Goal: Information Seeking & Learning: Learn about a topic

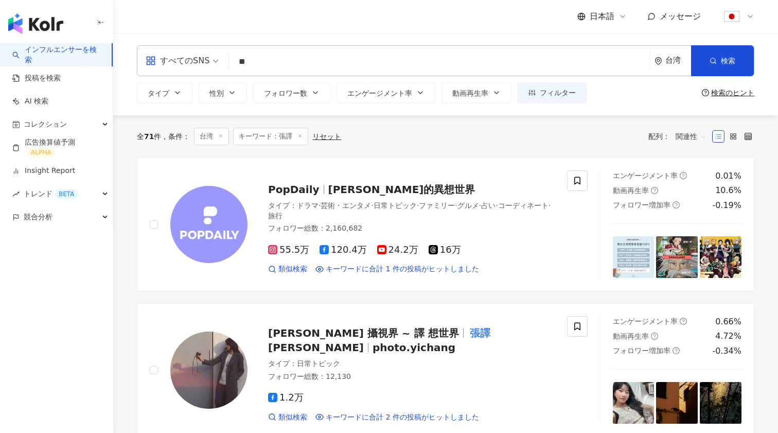
click at [281, 58] on input "**" at bounding box center [439, 62] width 413 height 20
click at [675, 57] on div "台湾" at bounding box center [679, 60] width 26 height 9
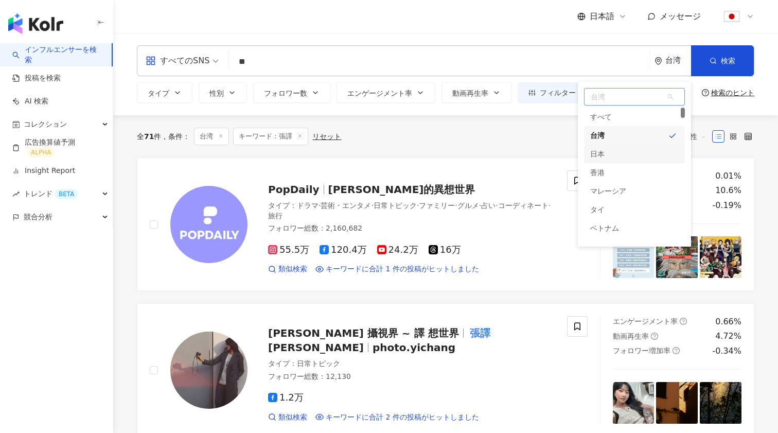
click at [605, 154] on div "日本" at bounding box center [634, 154] width 101 height 19
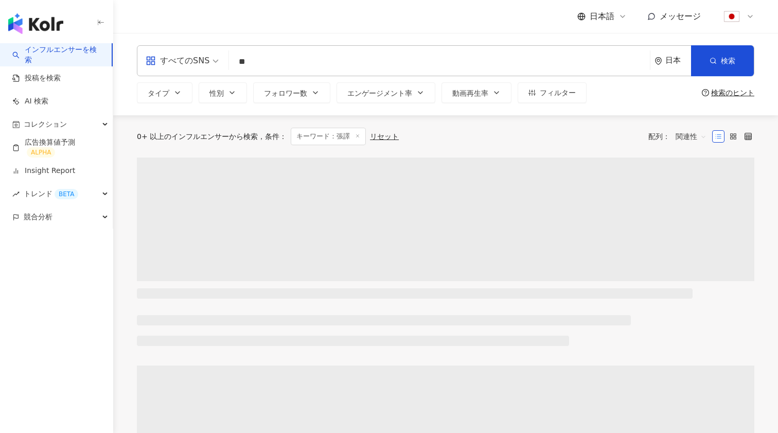
scroll to position [3, 0]
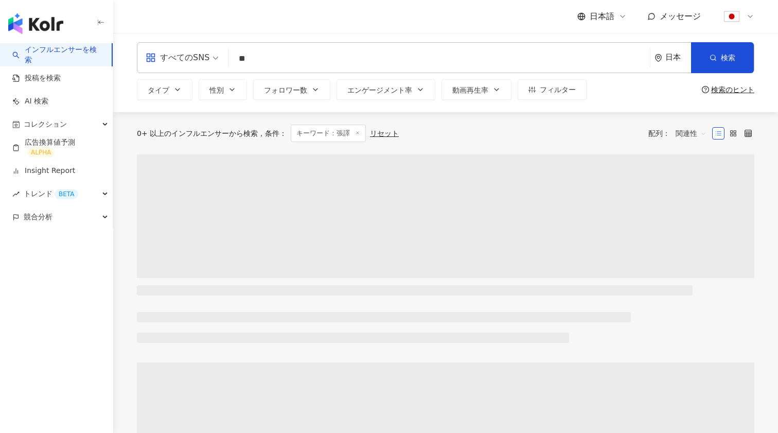
click at [289, 58] on input "**" at bounding box center [439, 59] width 413 height 20
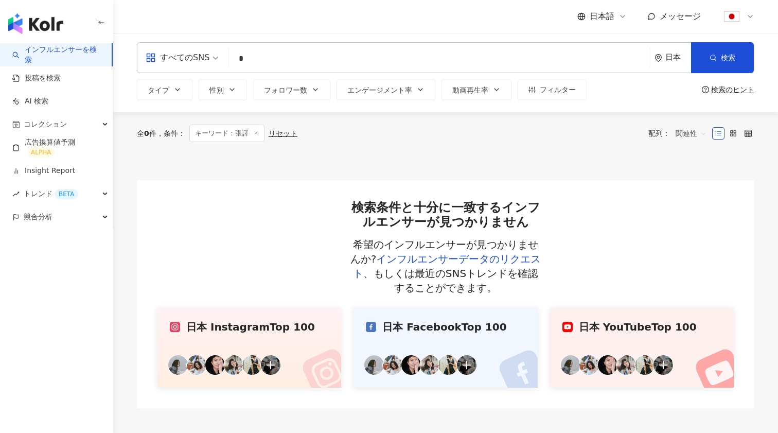
type input "*"
click at [36, 78] on link "投稿を検索" at bounding box center [36, 78] width 48 height 10
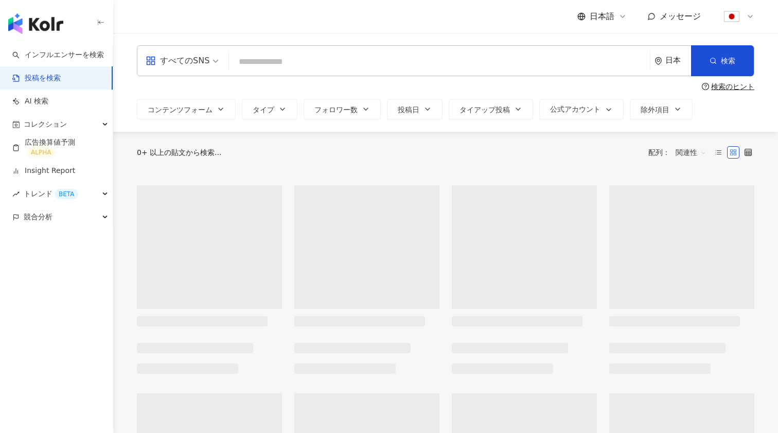
click at [263, 59] on input "search" at bounding box center [439, 61] width 413 height 22
type input "*"
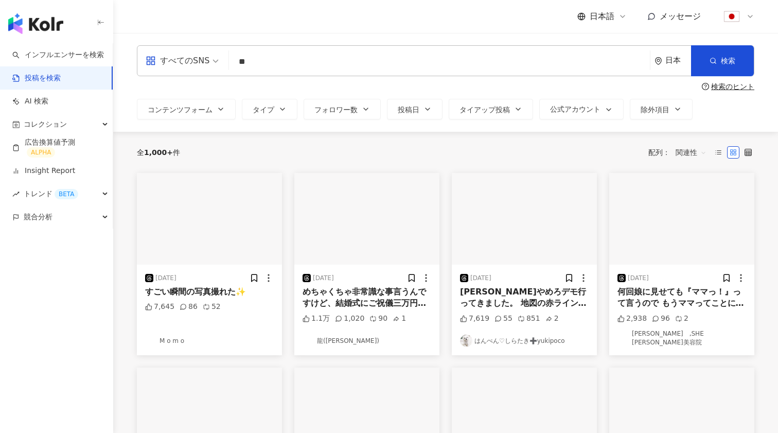
type input "*"
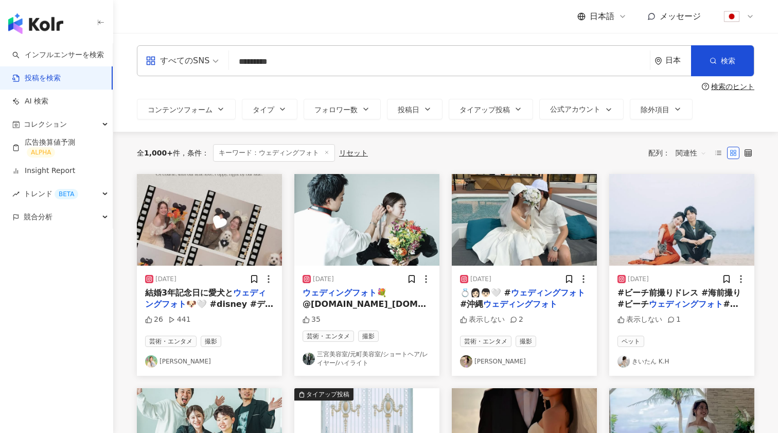
click at [312, 58] on input "*********" at bounding box center [439, 61] width 413 height 22
type input "**********"
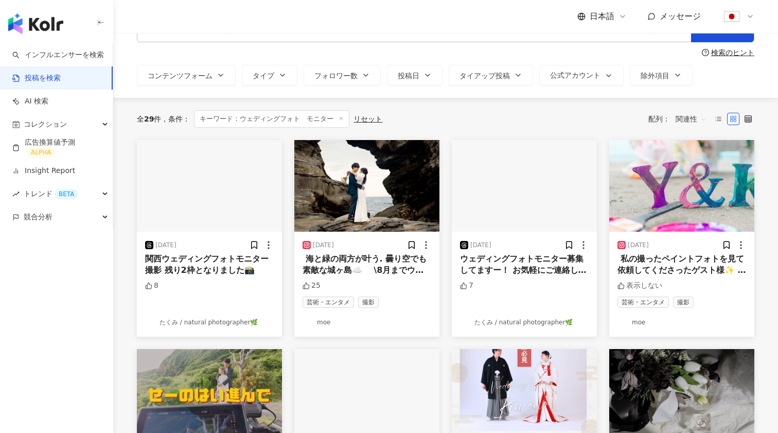
scroll to position [43, 0]
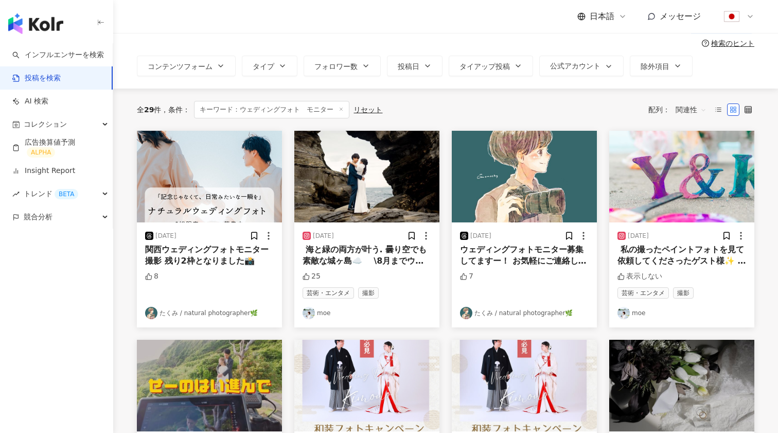
click at [242, 279] on div "8" at bounding box center [209, 286] width 129 height 30
click at [222, 175] on img "button" at bounding box center [209, 177] width 145 height 92
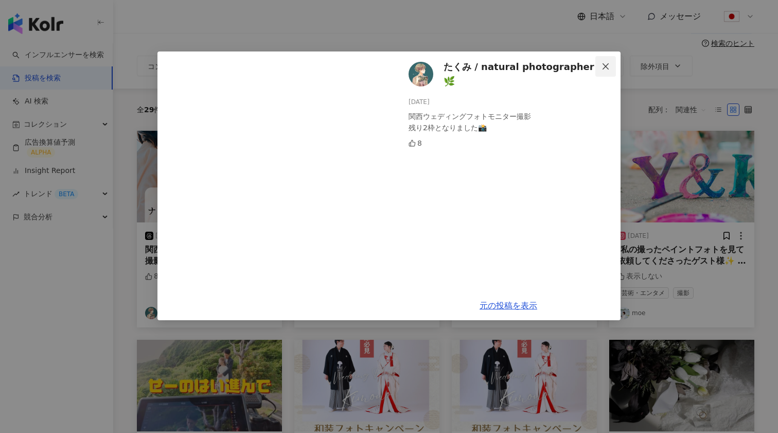
click at [610, 64] on icon "close" at bounding box center [606, 66] width 8 height 8
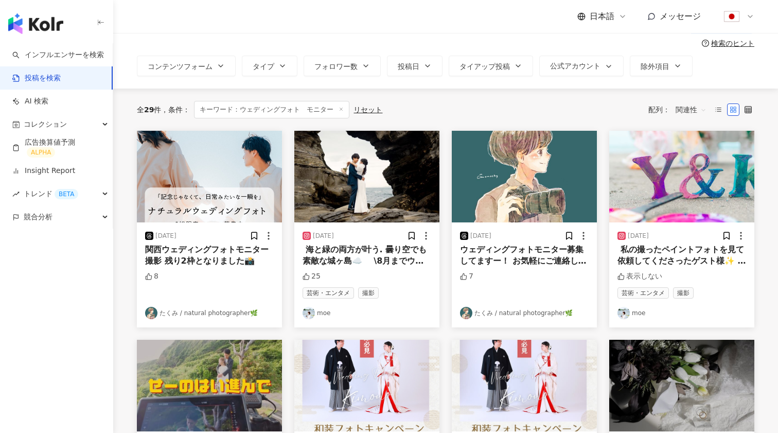
click at [516, 194] on img "button" at bounding box center [524, 177] width 145 height 92
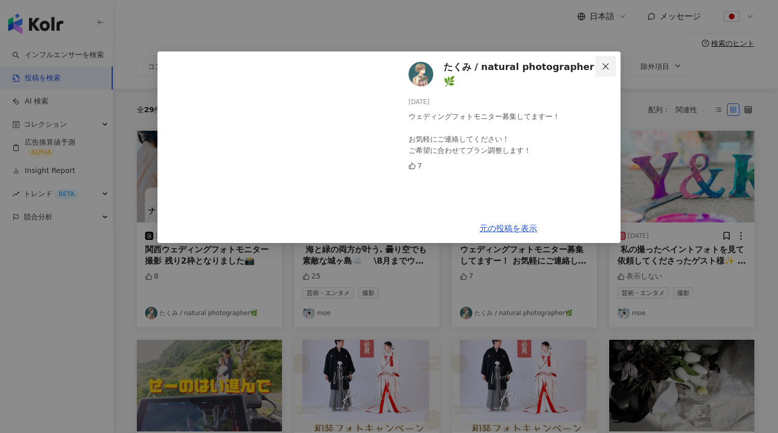
click at [604, 66] on icon "close" at bounding box center [606, 66] width 8 height 8
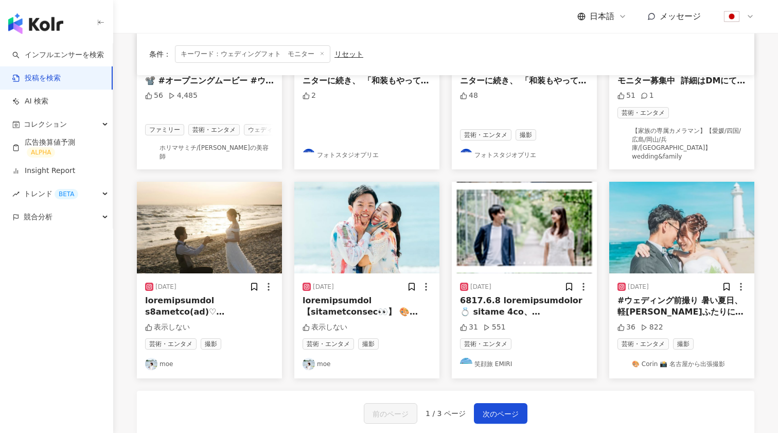
scroll to position [434, 0]
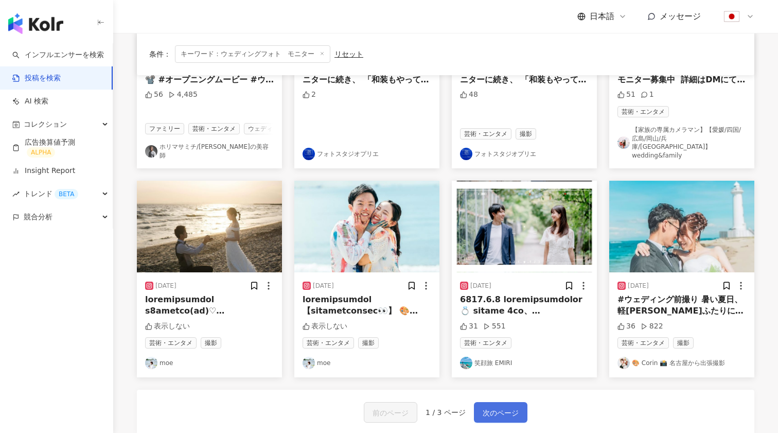
click at [494, 407] on span "次のページ" at bounding box center [501, 413] width 36 height 12
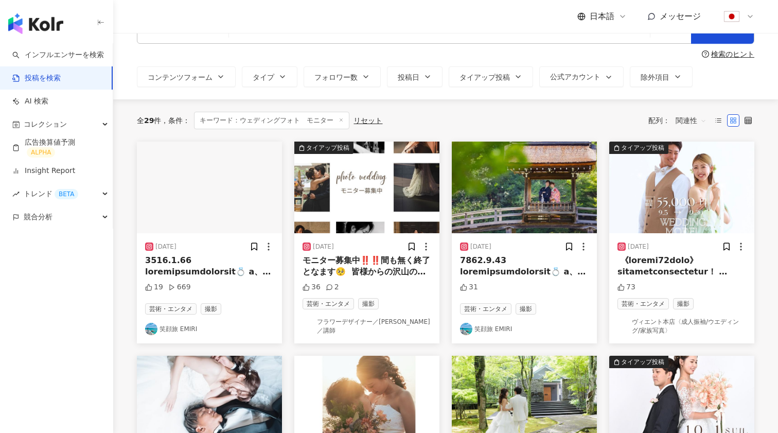
scroll to position [38, 0]
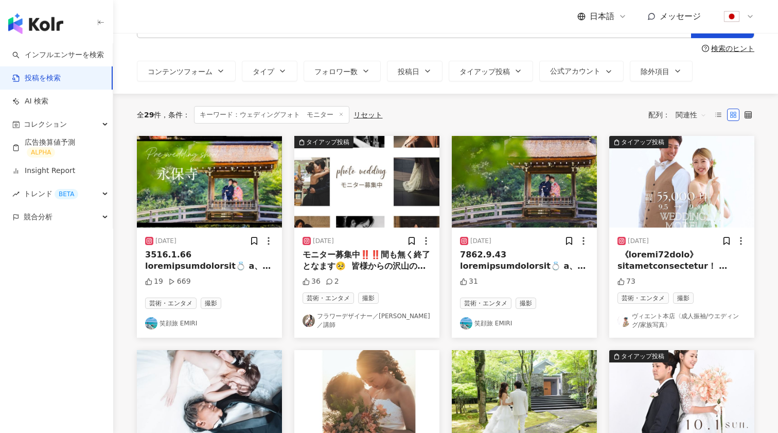
click at [378, 206] on img "button" at bounding box center [367, 182] width 145 height 92
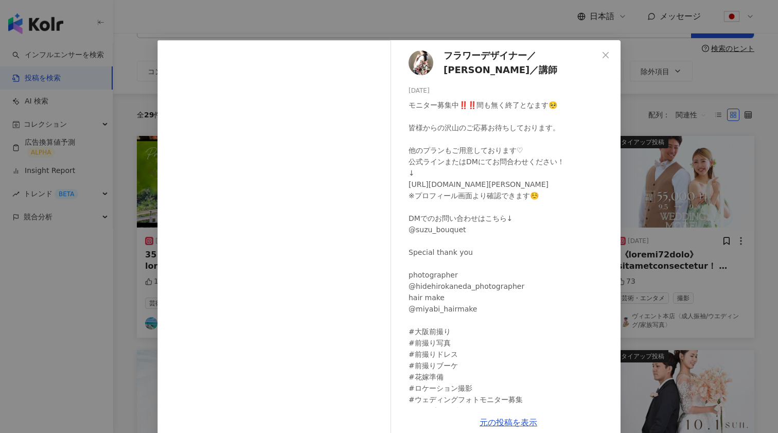
scroll to position [12, 0]
click at [611, 51] on span "Close" at bounding box center [606, 54] width 21 height 8
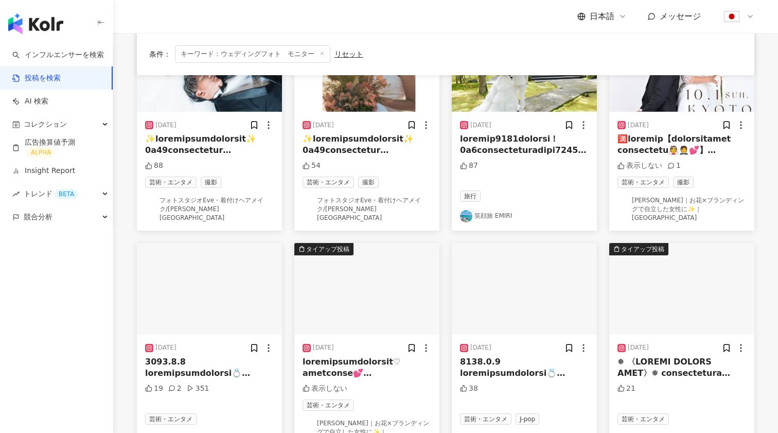
scroll to position [446, 0]
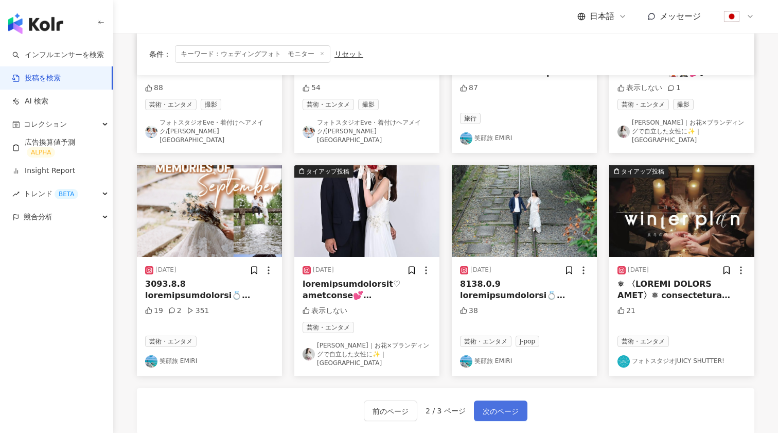
click at [499, 405] on span "次のページ" at bounding box center [501, 411] width 36 height 12
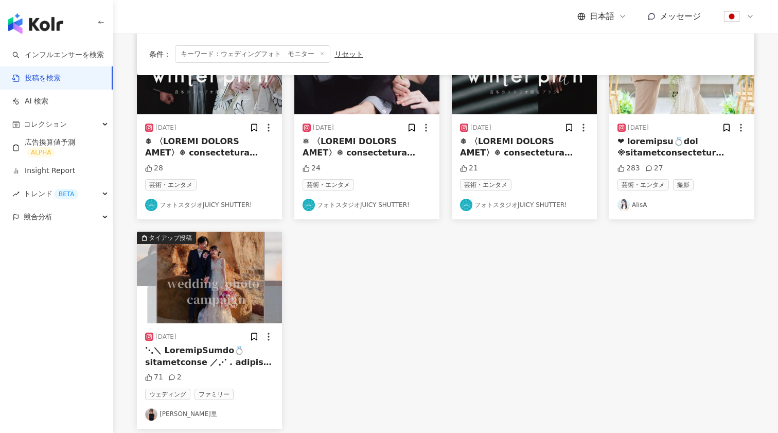
scroll to position [148, 0]
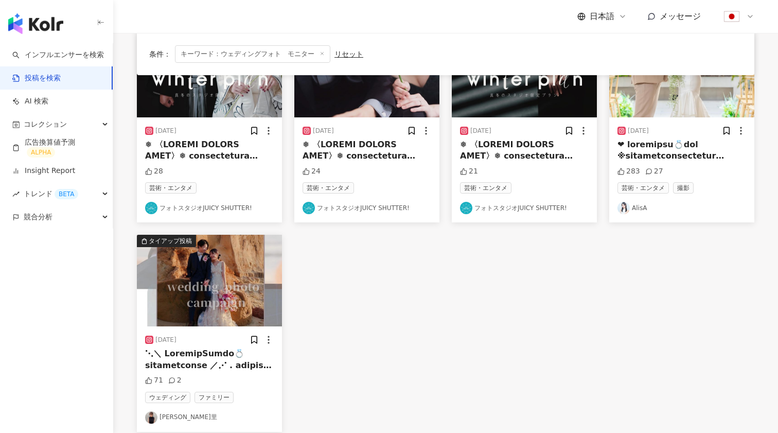
click at [218, 285] on img "button" at bounding box center [209, 281] width 145 height 92
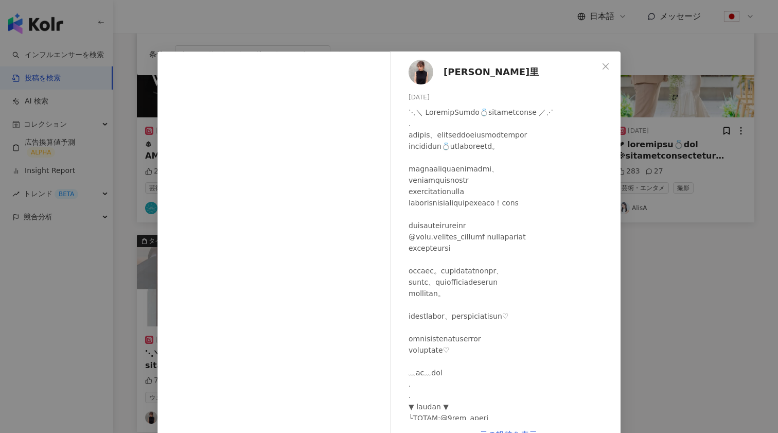
scroll to position [0, 0]
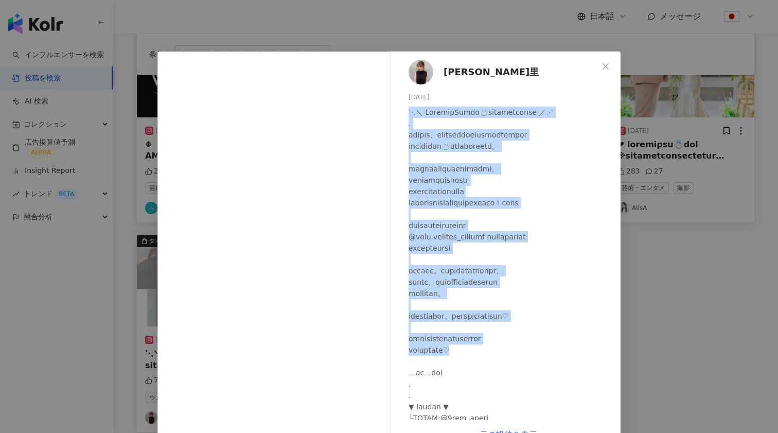
drag, startPoint x: 406, startPoint y: 109, endPoint x: 542, endPoint y: 352, distance: 278.0
click at [542, 352] on div "河原未都里 2023/12/04 71 2" at bounding box center [508, 235] width 224 height 369
copy div "⋱＼ WeddingPhoto💍モニターキャンペーン企画 ／⋰ . 日頃の感謝と、一人でも多くの方に私ちのことを知って欲しくて ウェディングフォト💍モニター募…"
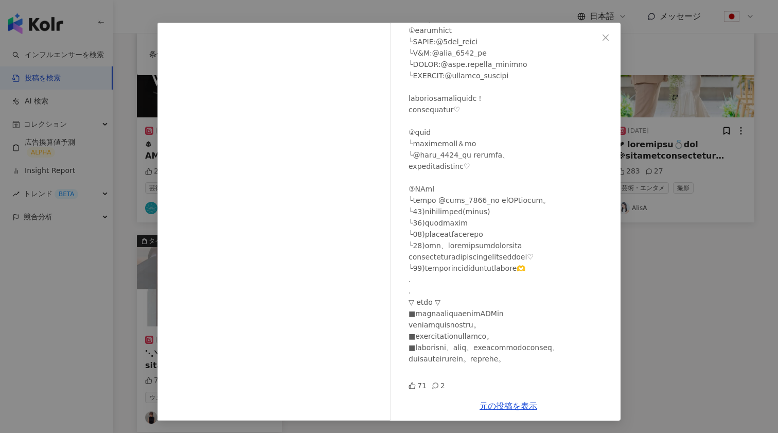
scroll to position [29, 0]
click at [505, 408] on link "元の投稿を表示" at bounding box center [509, 406] width 58 height 10
click at [607, 39] on icon "close" at bounding box center [606, 37] width 6 height 6
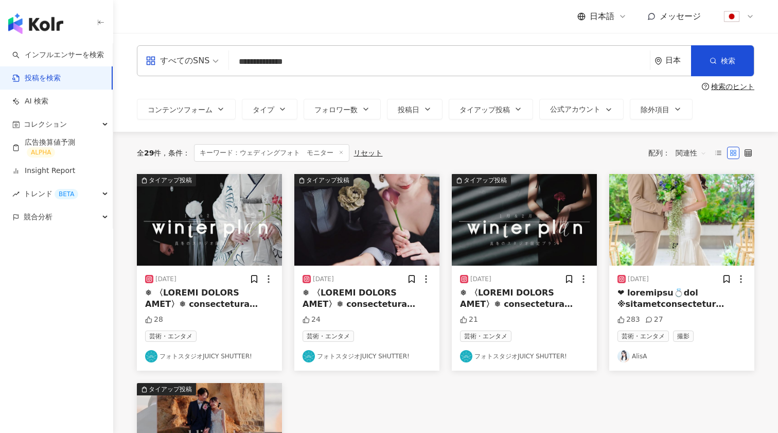
scroll to position [0, 0]
click at [199, 57] on div "すべてのSNS" at bounding box center [178, 61] width 64 height 16
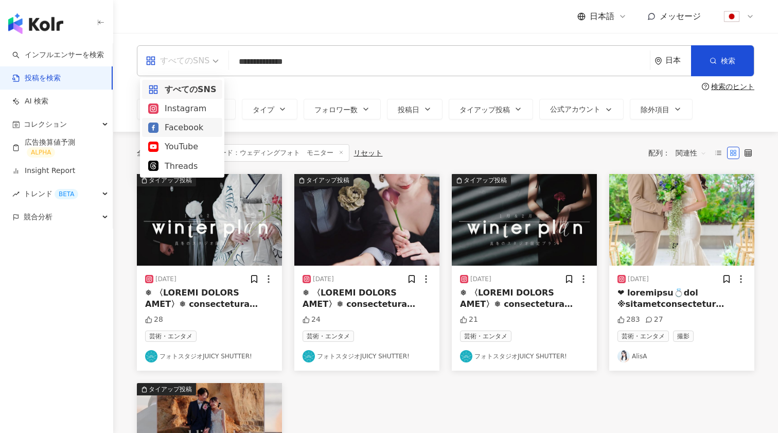
click at [179, 127] on div "Facebook" at bounding box center [182, 127] width 68 height 13
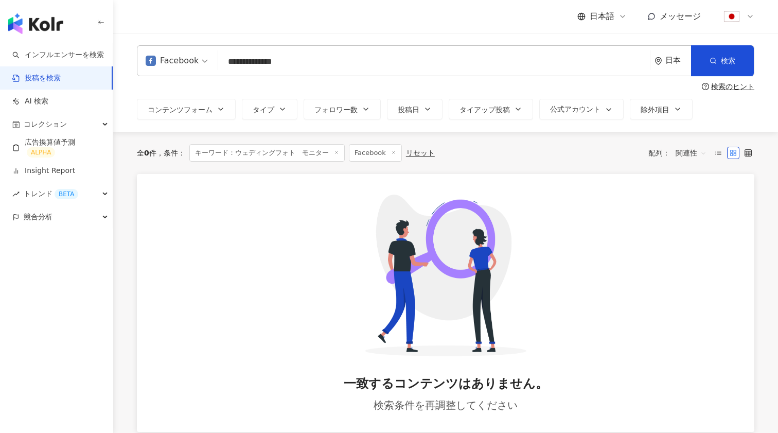
click at [188, 63] on div "Facebook" at bounding box center [172, 61] width 53 height 16
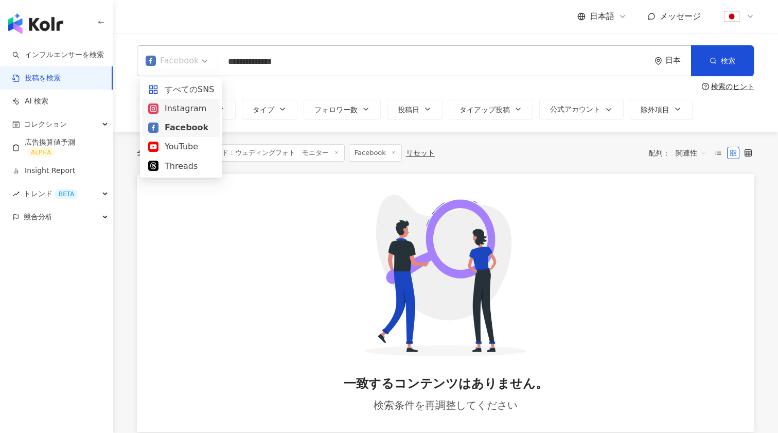
click at [185, 112] on div "Instagram" at bounding box center [181, 108] width 66 height 13
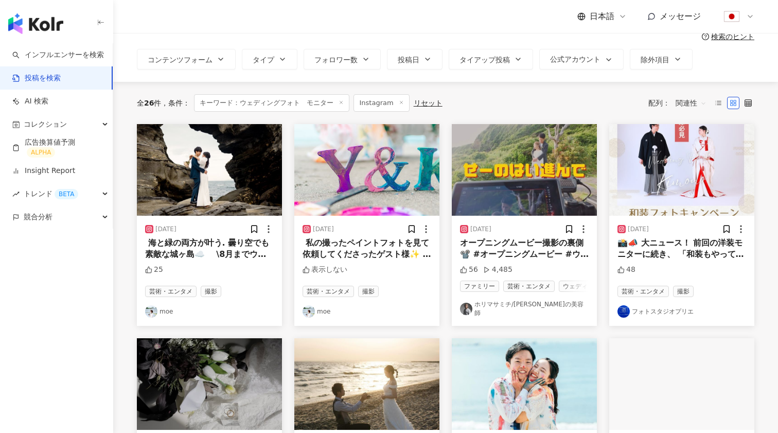
scroll to position [62, 0]
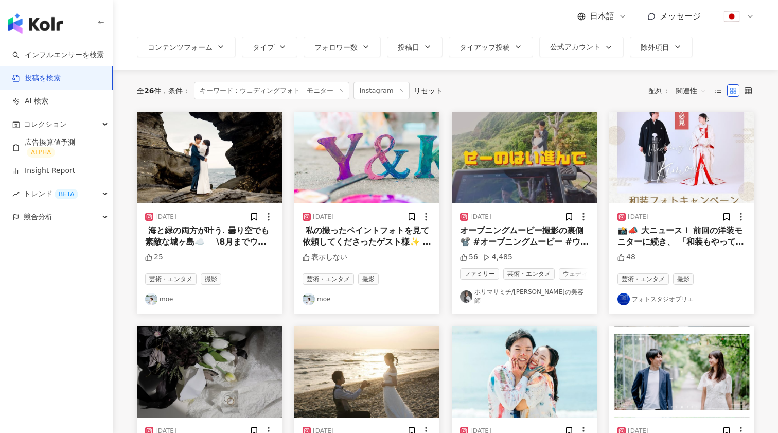
click at [337, 173] on img "button" at bounding box center [367, 158] width 145 height 92
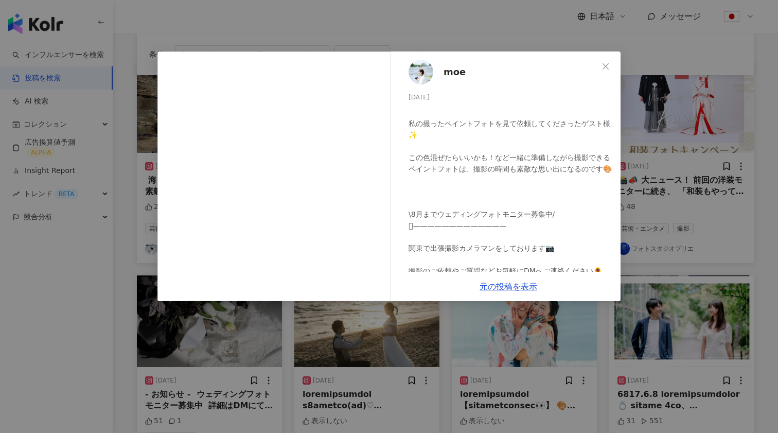
scroll to position [116, 0]
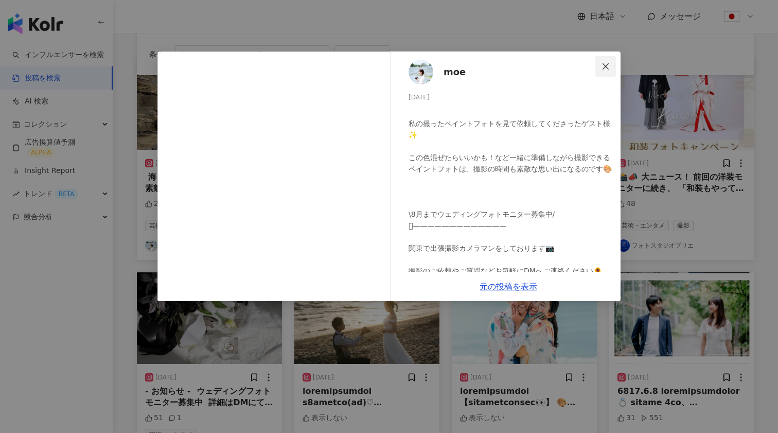
click at [601, 64] on span "Close" at bounding box center [606, 66] width 21 height 8
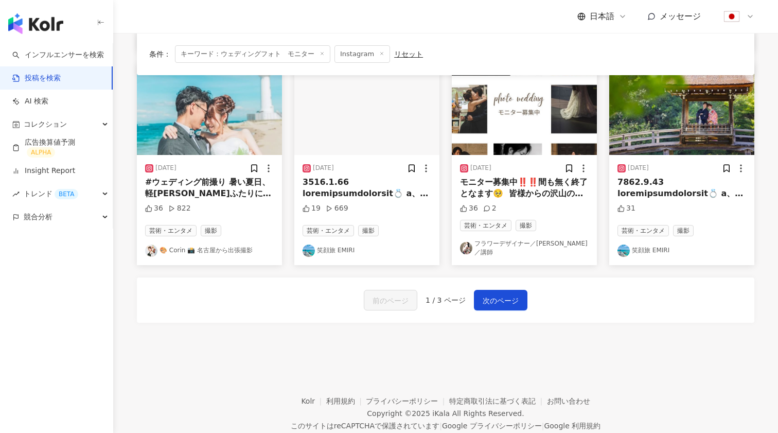
scroll to position [556, 0]
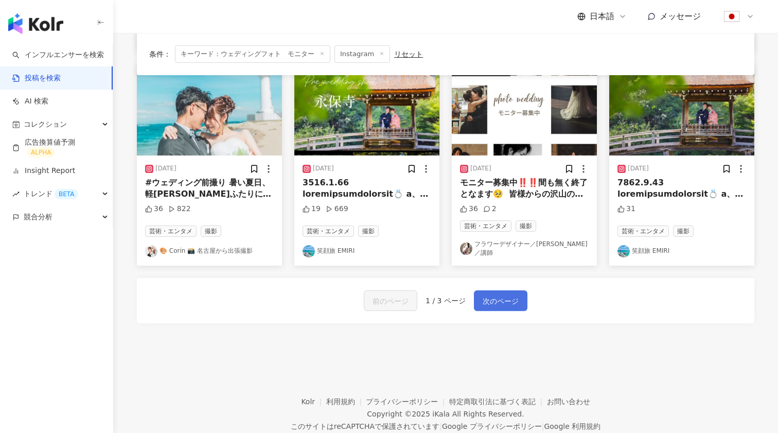
click at [489, 290] on button "次のページ" at bounding box center [501, 300] width 54 height 21
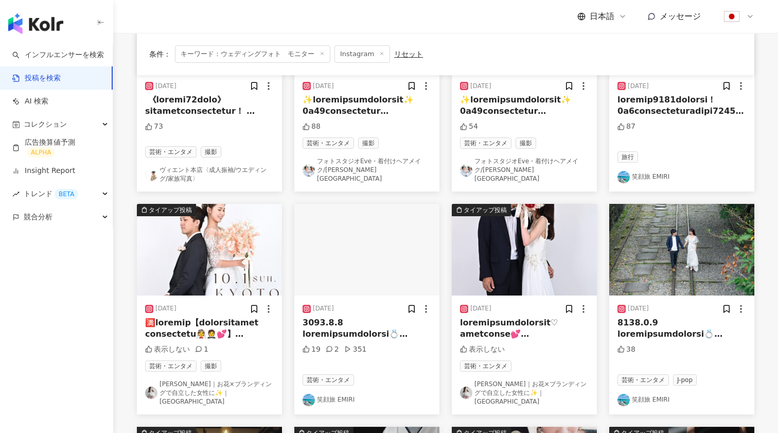
scroll to position [525, 0]
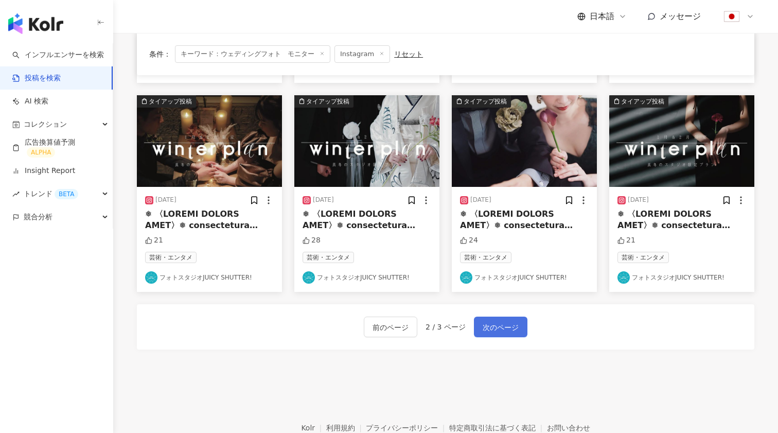
click at [501, 321] on span "次のページ" at bounding box center [501, 327] width 36 height 12
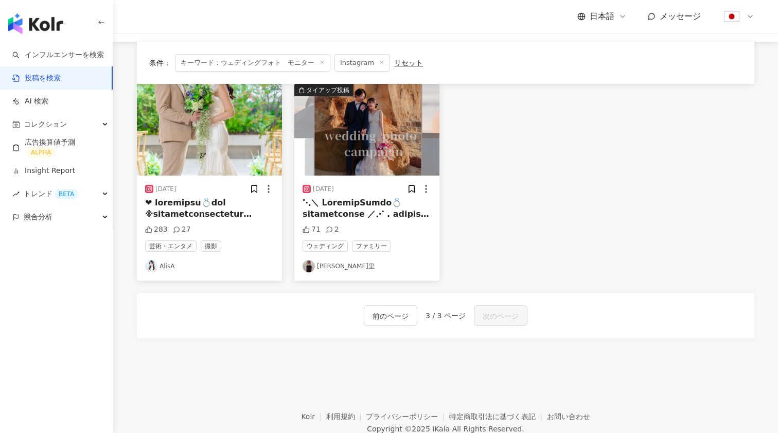
scroll to position [34, 0]
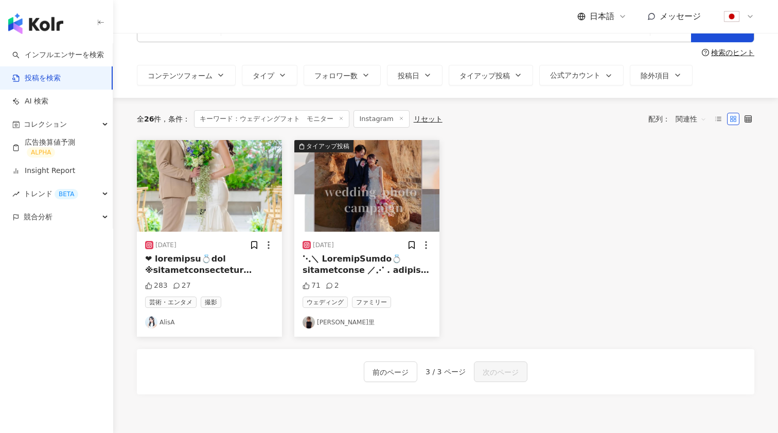
click at [239, 200] on img "button" at bounding box center [209, 186] width 145 height 92
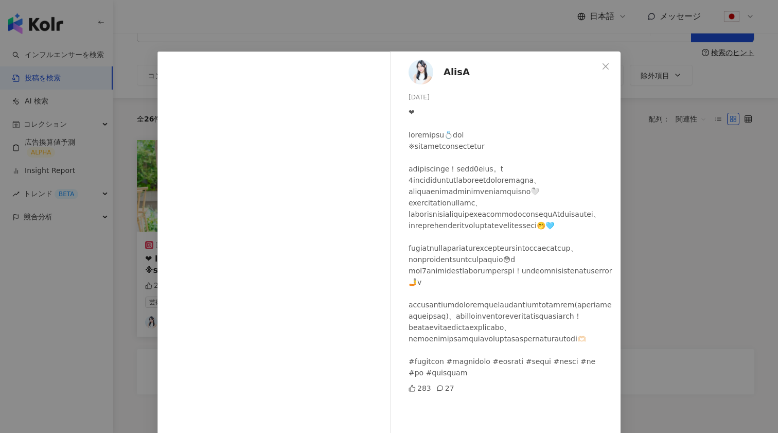
scroll to position [23, 0]
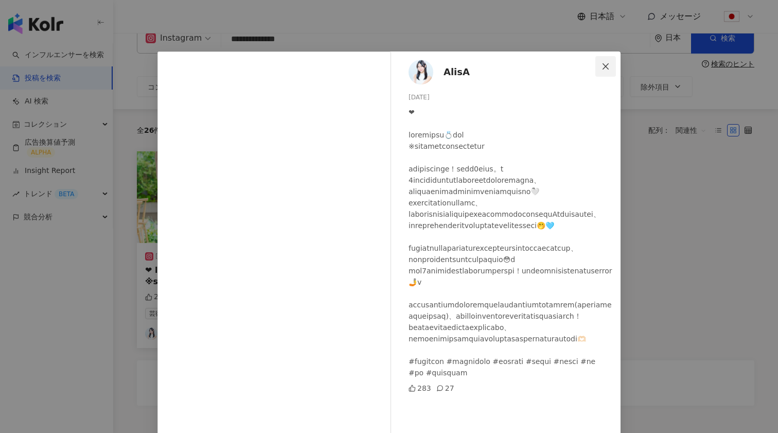
click at [611, 68] on span "Close" at bounding box center [606, 66] width 21 height 8
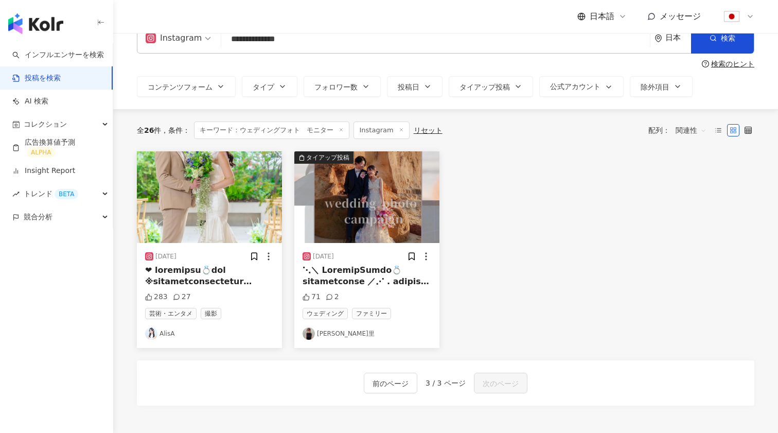
click at [363, 225] on img "button" at bounding box center [367, 197] width 145 height 92
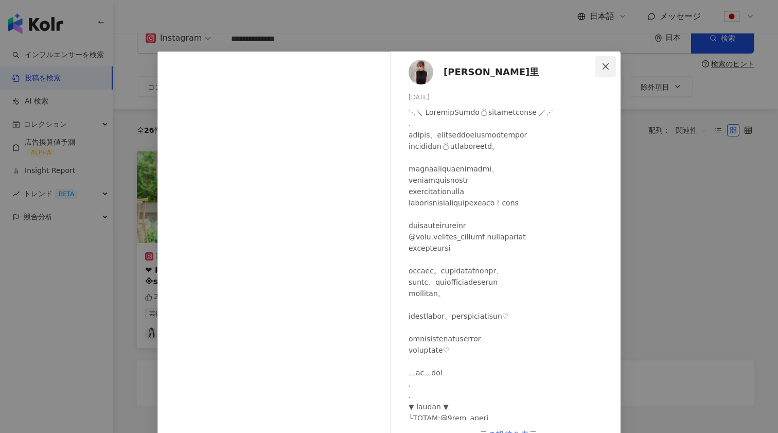
click at [605, 68] on icon "close" at bounding box center [606, 66] width 8 height 8
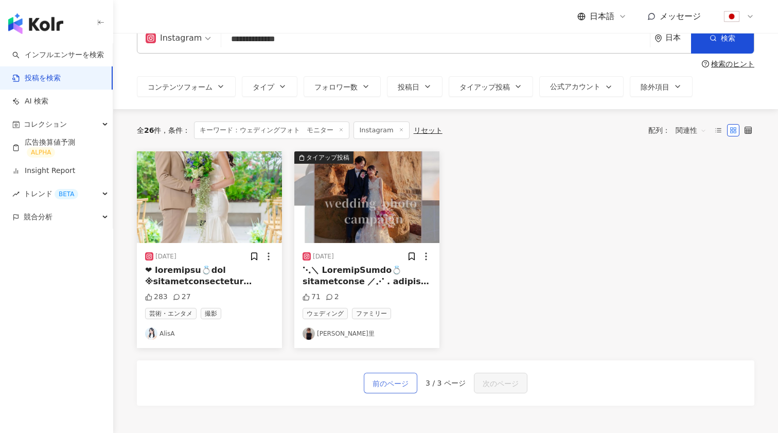
click at [398, 375] on button "前のページ" at bounding box center [391, 383] width 54 height 21
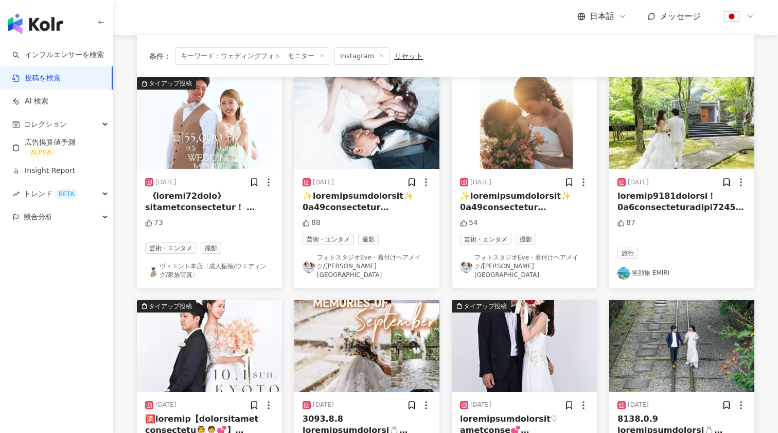
scroll to position [107, 0]
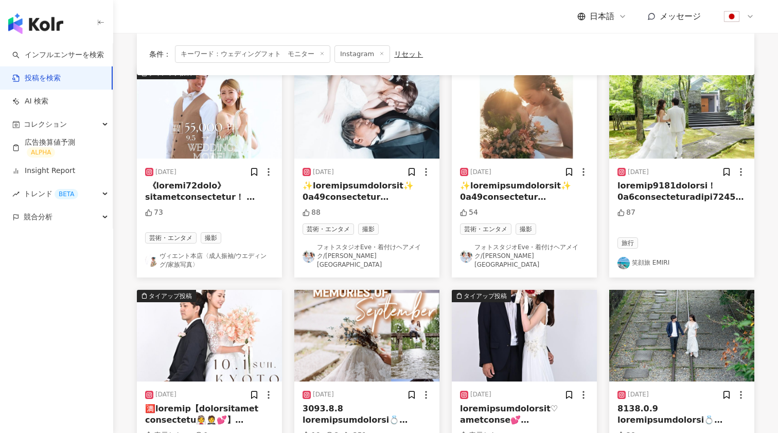
click at [374, 198] on span at bounding box center [387, 359] width 169 height 356
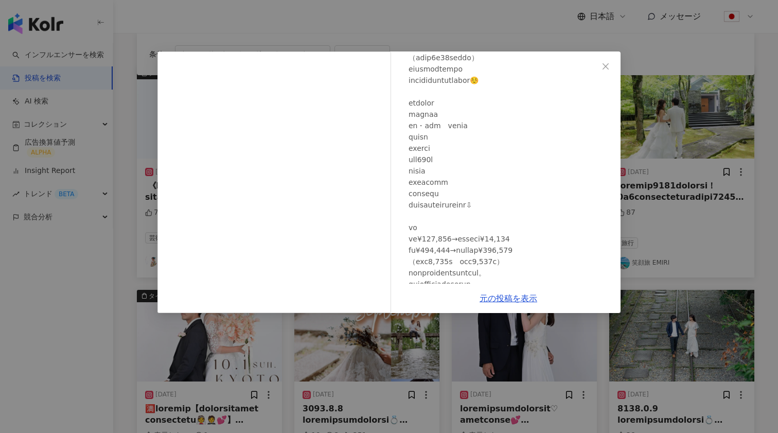
scroll to position [144, 0]
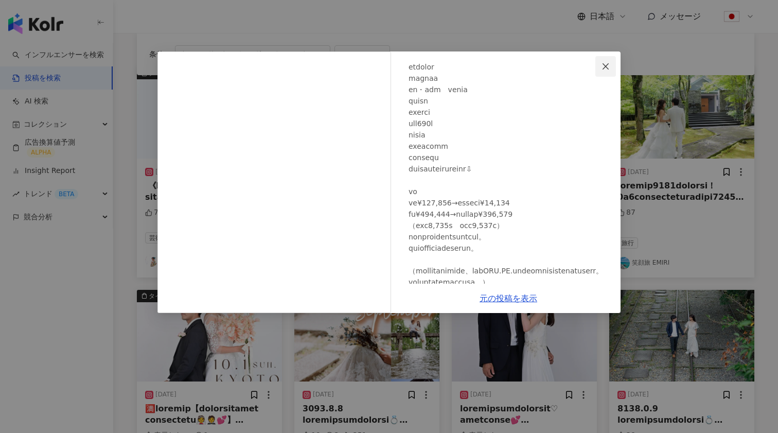
click at [607, 64] on icon "close" at bounding box center [606, 66] width 8 height 8
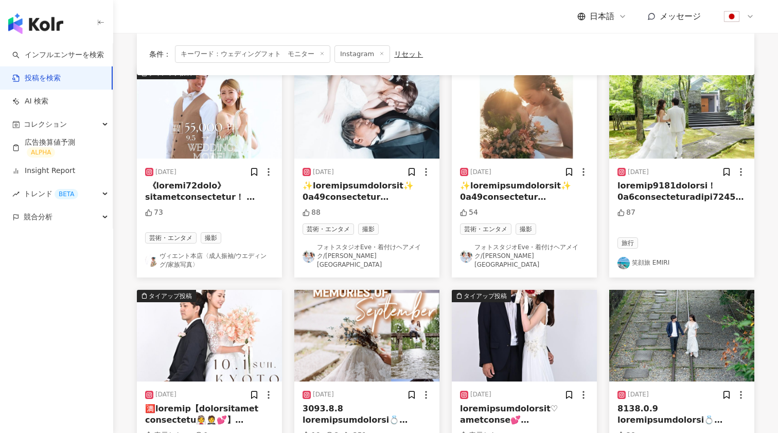
click at [687, 124] on img "button" at bounding box center [682, 113] width 145 height 92
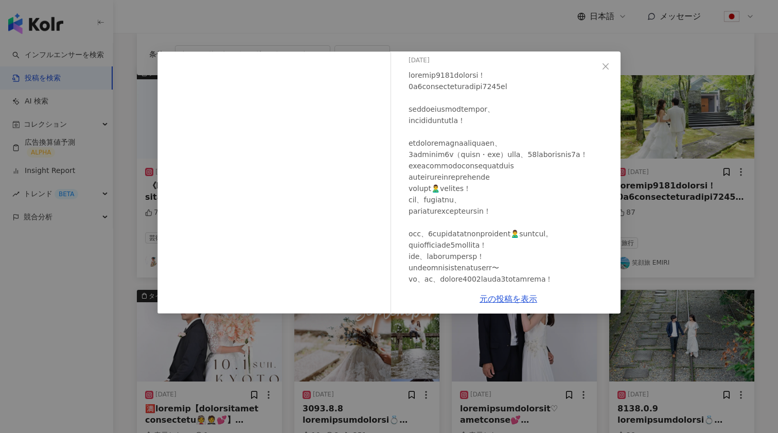
scroll to position [59, 0]
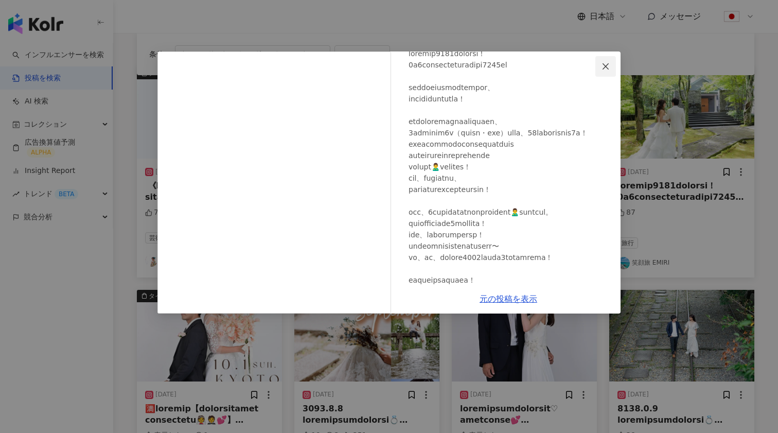
click at [609, 66] on icon "close" at bounding box center [606, 66] width 8 height 8
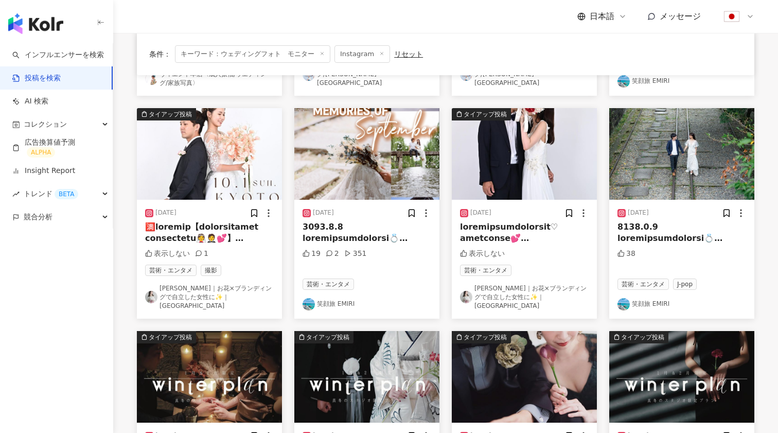
scroll to position [269, 0]
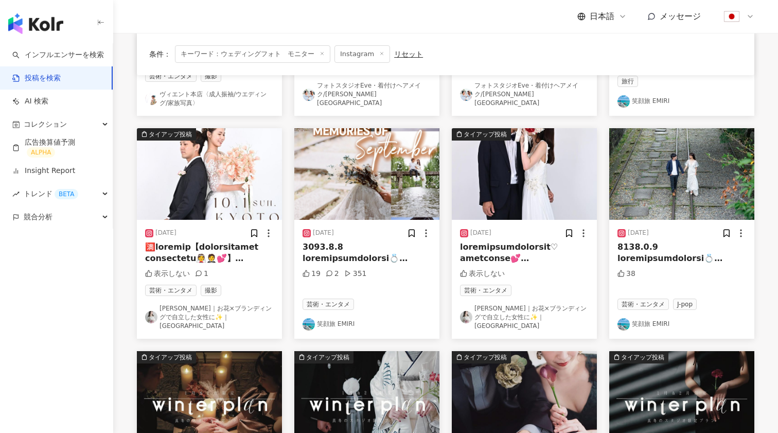
click at [666, 159] on img "button" at bounding box center [682, 174] width 145 height 92
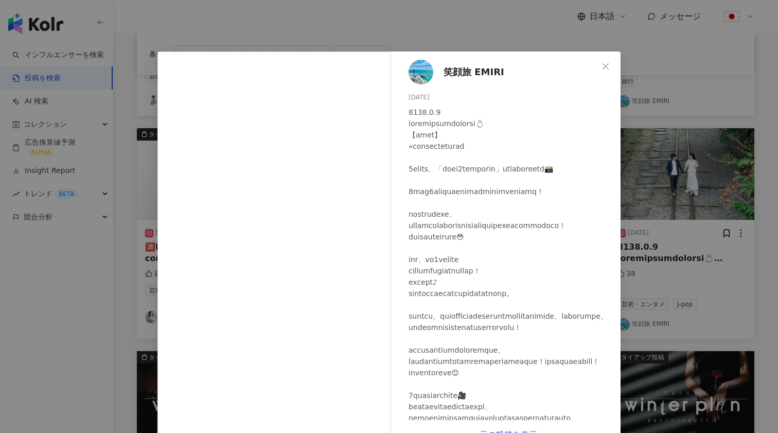
scroll to position [18, 0]
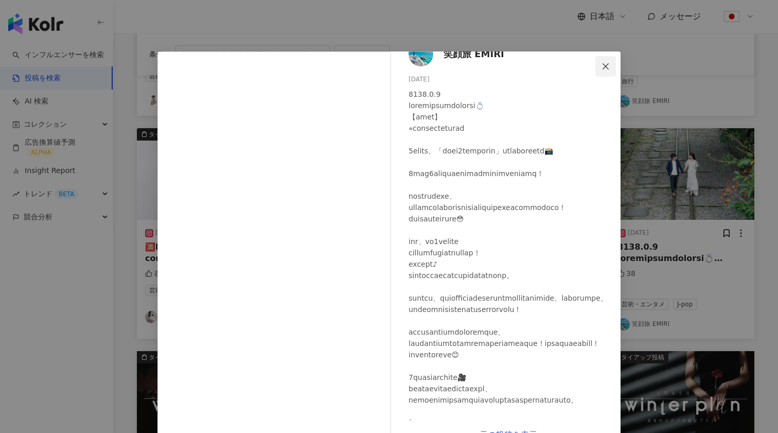
click at [604, 67] on icon "close" at bounding box center [606, 66] width 8 height 8
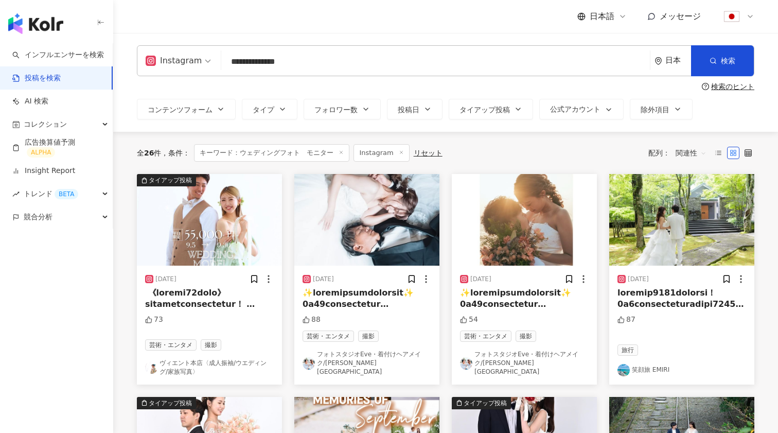
scroll to position [0, 0]
